Goal: Task Accomplishment & Management: Use online tool/utility

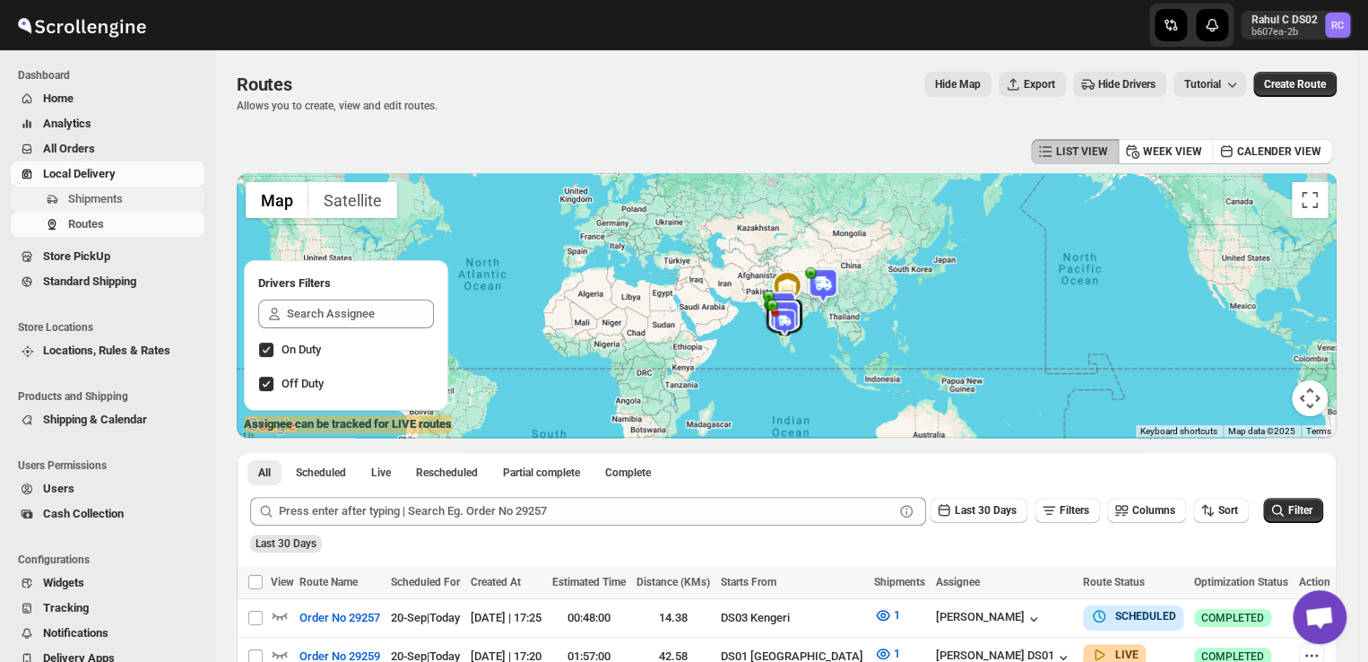
click at [108, 195] on span "Shipments" at bounding box center [95, 198] width 55 height 13
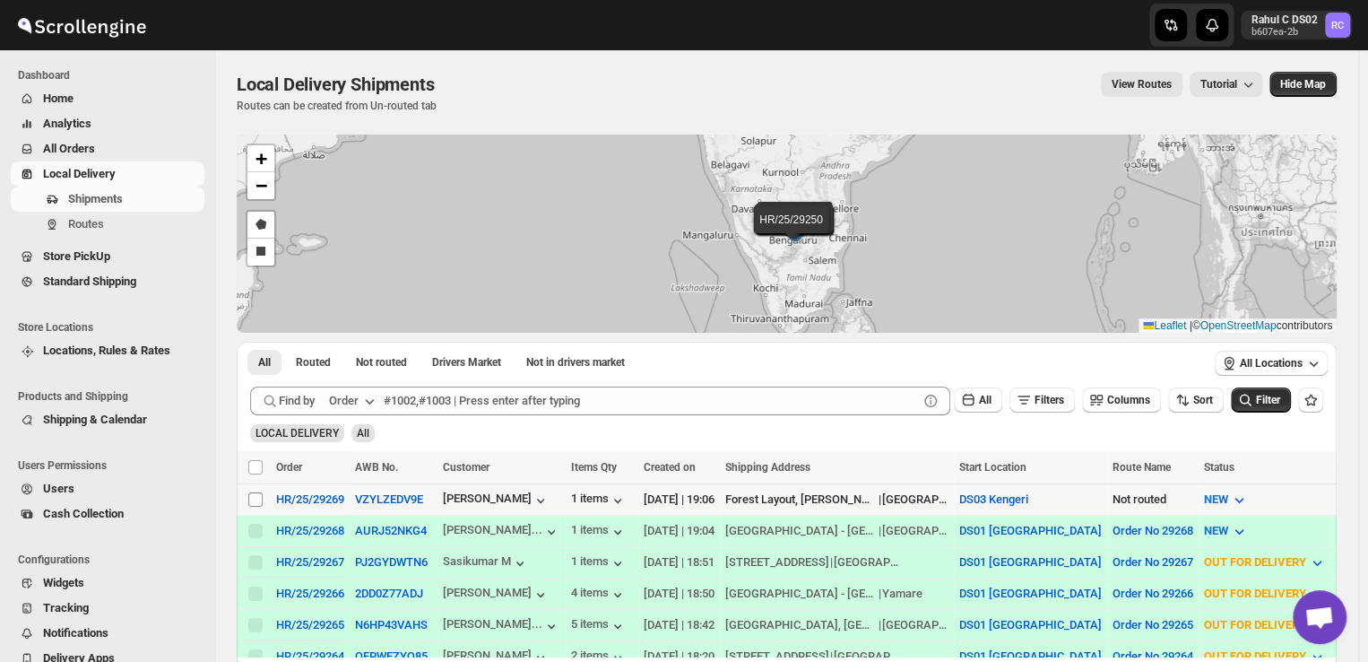
click at [253, 499] on input "Select shipment" at bounding box center [255, 499] width 14 height 14
checkbox input "true"
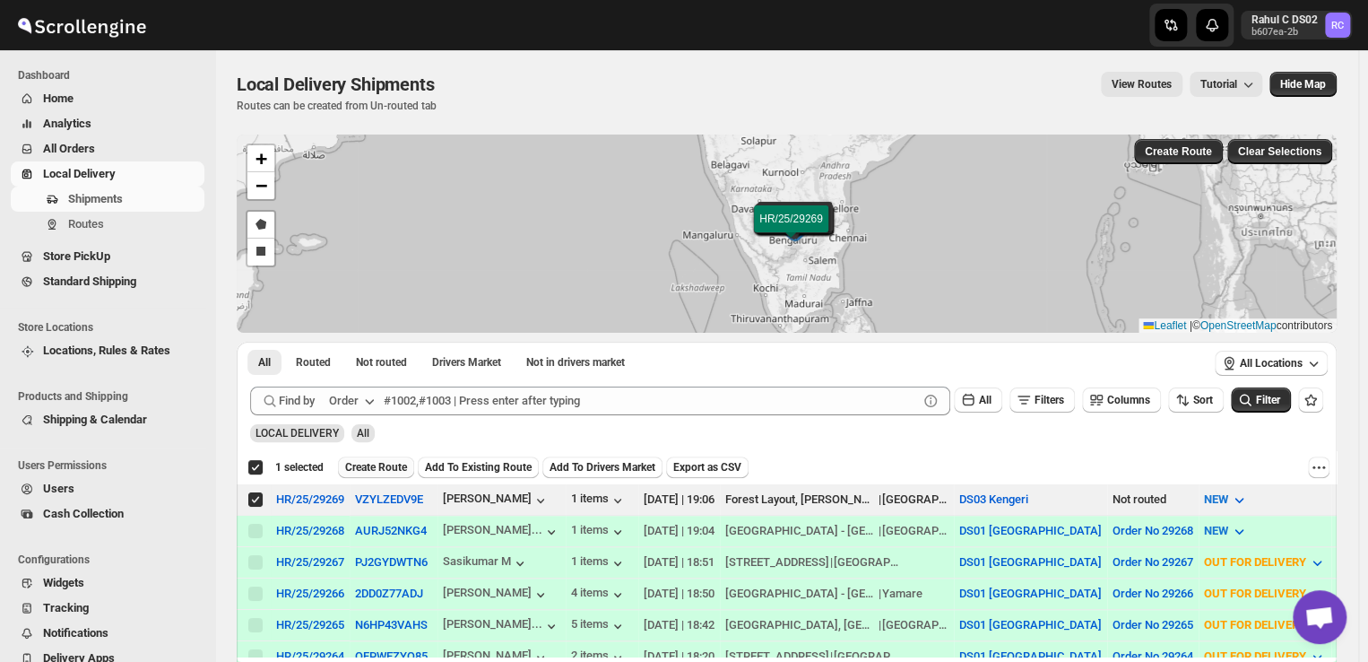
click at [374, 465] on span "Create Route" at bounding box center [376, 467] width 62 height 14
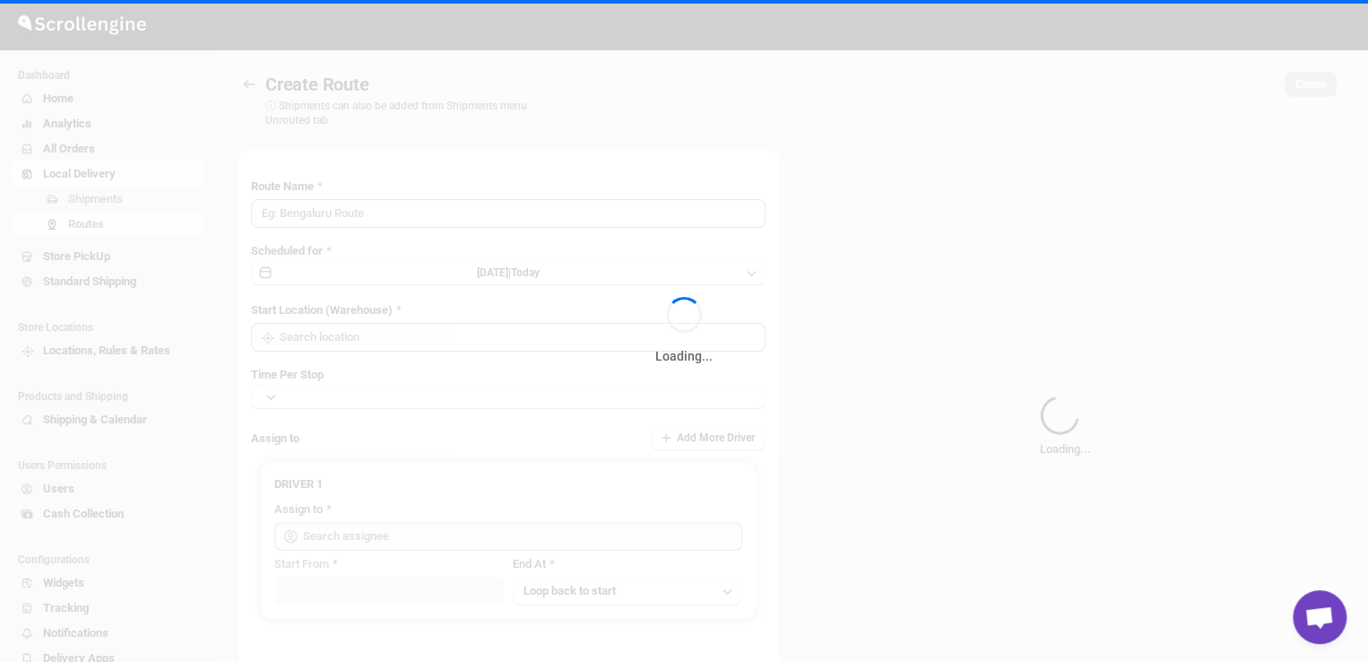
type input "Route - 20/09-0707"
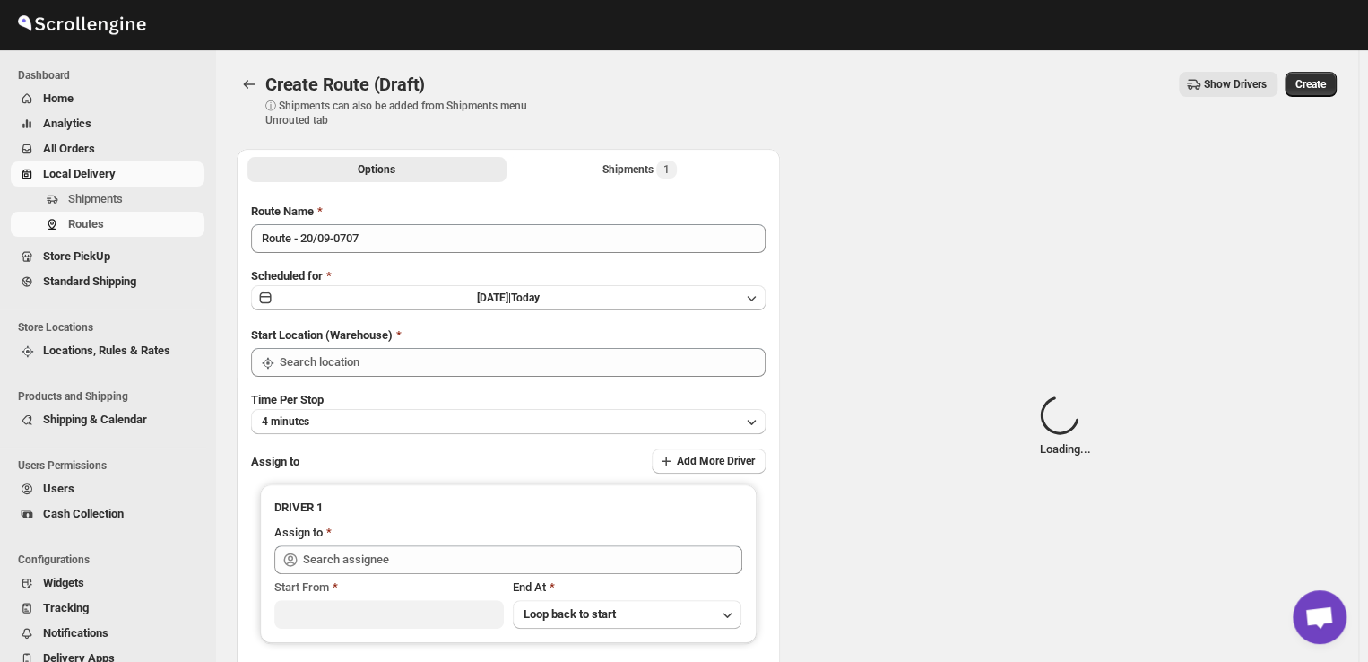
type input "DS03 Kengeri"
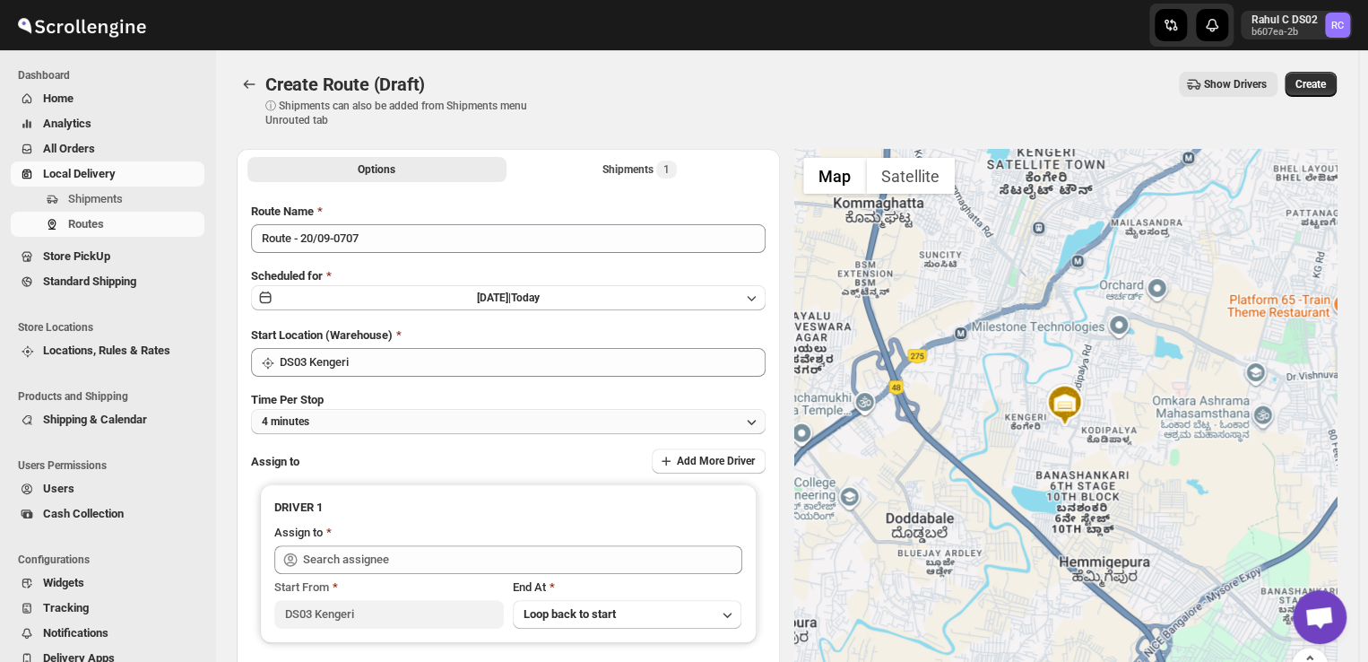
click at [352, 418] on button "4 minutes" at bounding box center [508, 421] width 515 height 25
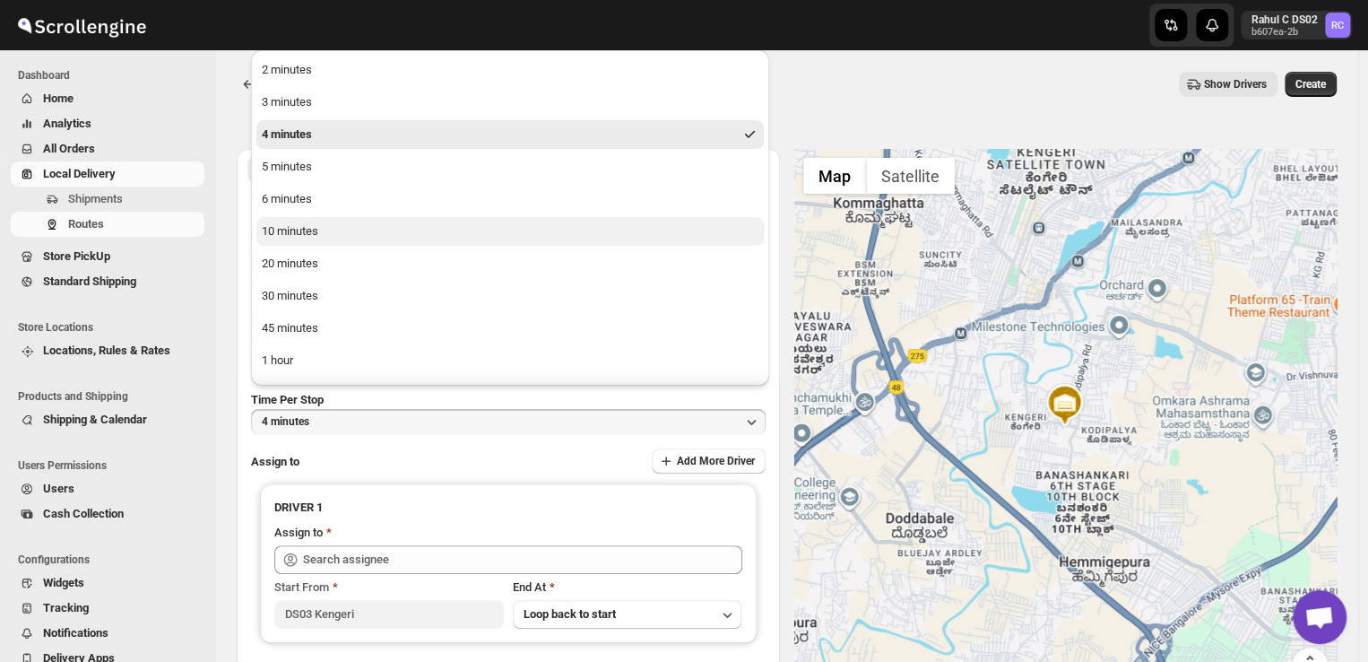
click at [319, 234] on button "10 minutes" at bounding box center [509, 231] width 507 height 29
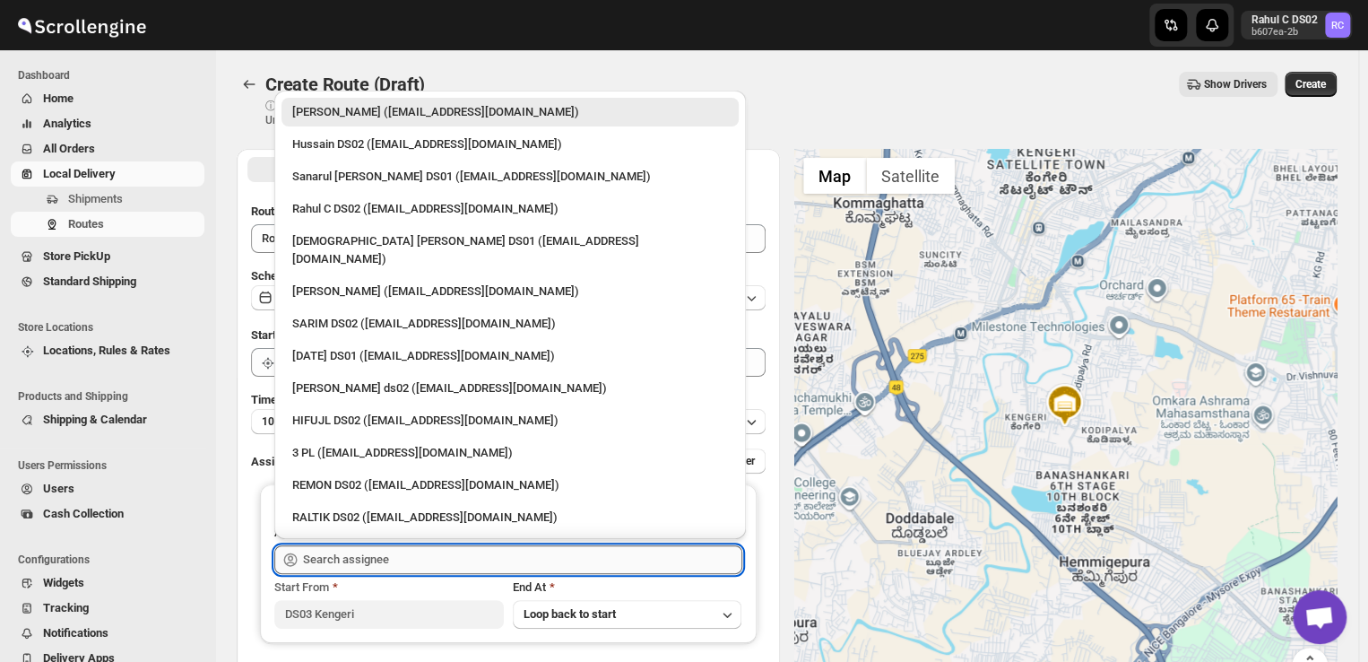
click at [412, 558] on input "text" at bounding box center [522, 559] width 439 height 29
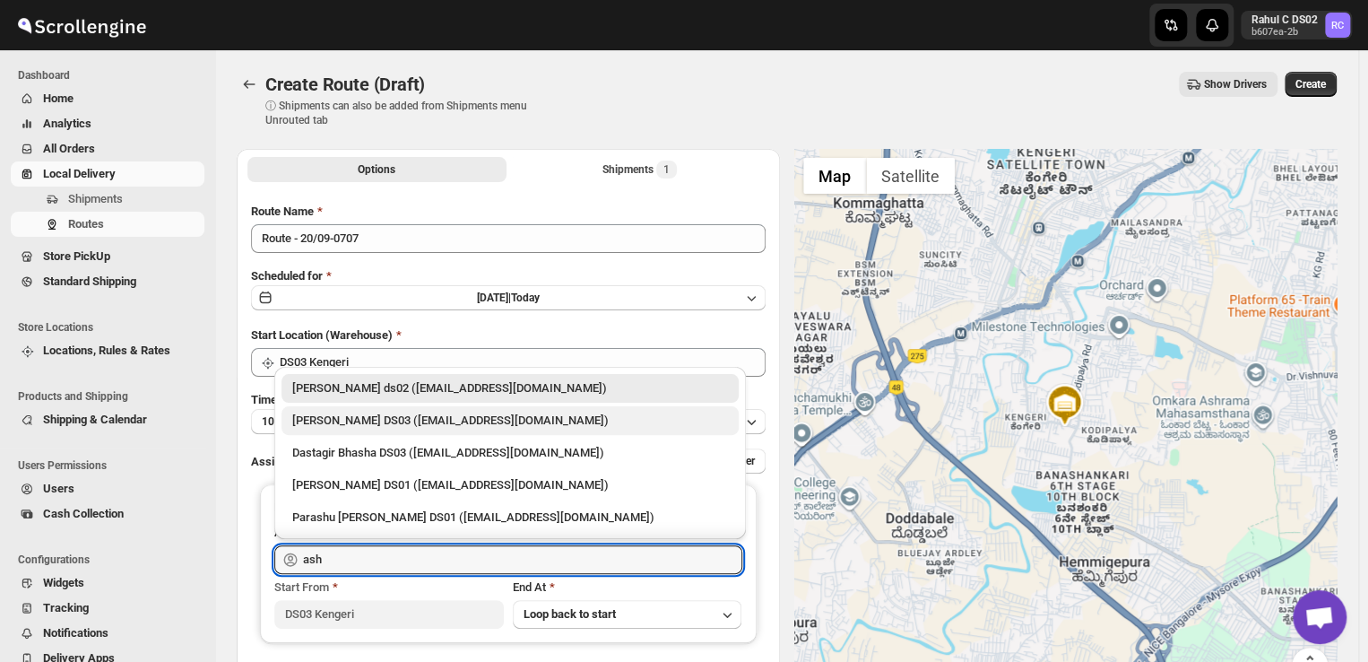
click at [338, 421] on div "[PERSON_NAME] DS03 ([EMAIL_ADDRESS][DOMAIN_NAME])" at bounding box center [510, 421] width 436 height 18
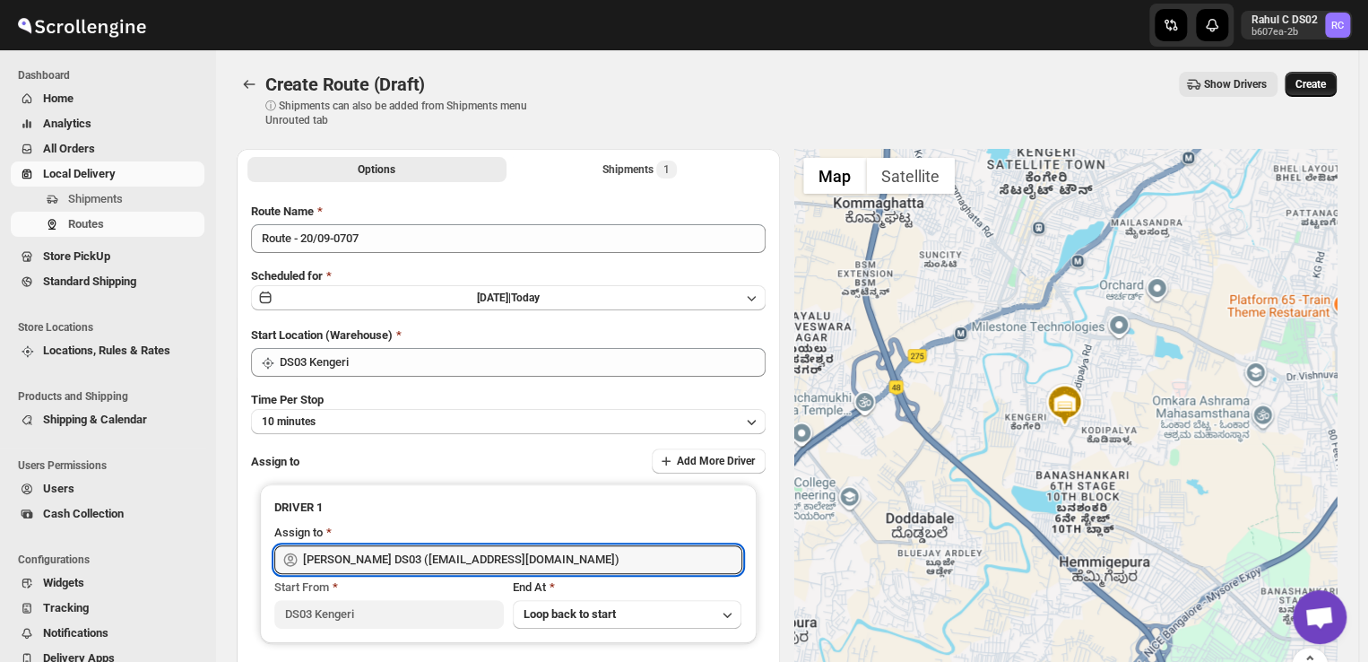
type input "[PERSON_NAME] DS03 ([EMAIL_ADDRESS][DOMAIN_NAME])"
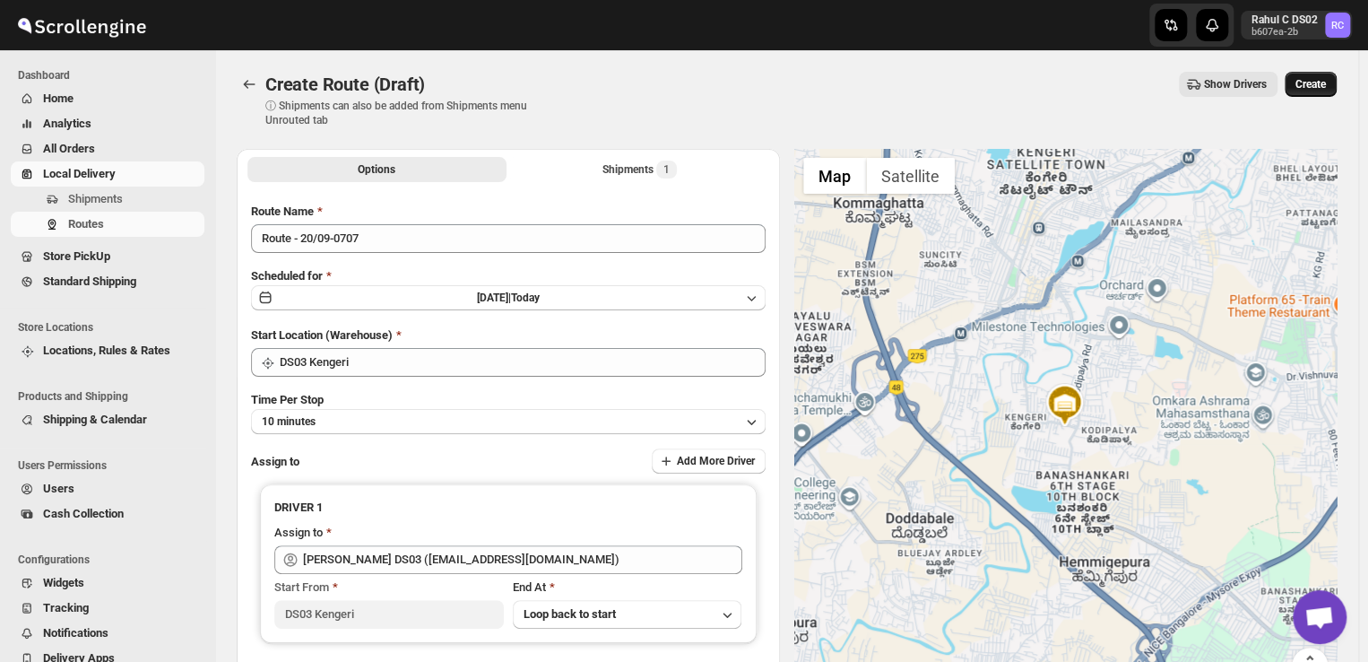
click at [1323, 78] on span "Create" at bounding box center [1311, 84] width 30 height 14
